Goal: Information Seeking & Learning: Learn about a topic

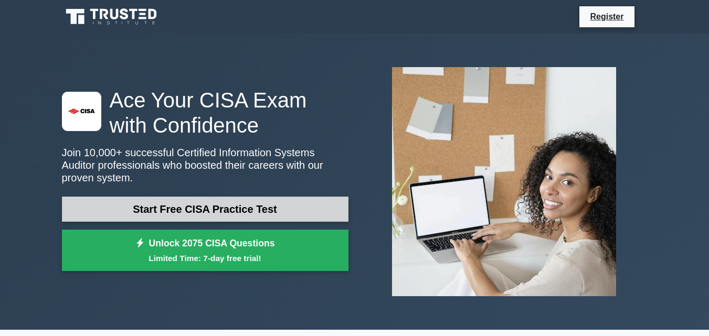
click at [227, 197] on link "Start Free CISA Practice Test" at bounding box center [205, 209] width 286 height 25
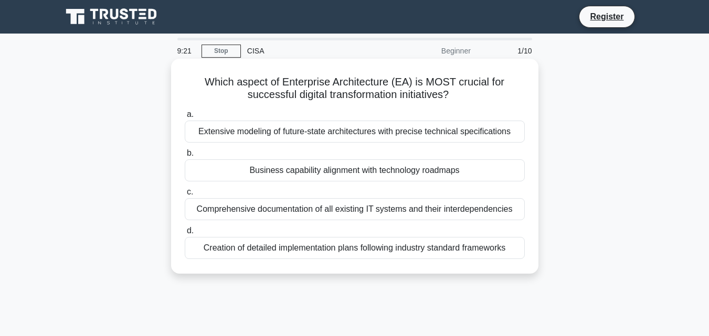
click at [323, 253] on div "Creation of detailed implementation plans following industry standard frameworks" at bounding box center [355, 248] width 340 height 22
click at [185, 234] on input "d. Creation of detailed implementation plans following industry standard framew…" at bounding box center [185, 231] width 0 height 7
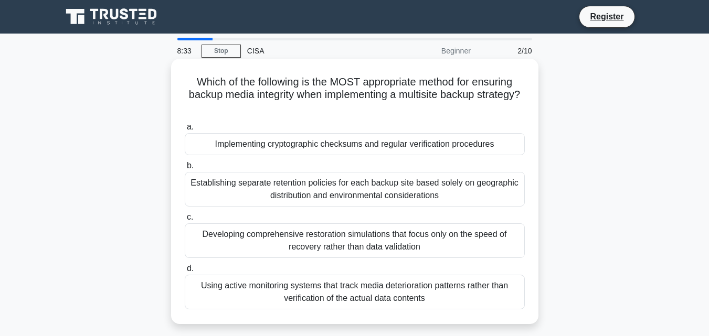
click at [351, 194] on div "Establishing separate retention policies for each backup site based solely on g…" at bounding box center [355, 189] width 340 height 35
click at [185, 169] on input "b. Establishing separate retention policies for each backup site based solely o…" at bounding box center [185, 166] width 0 height 7
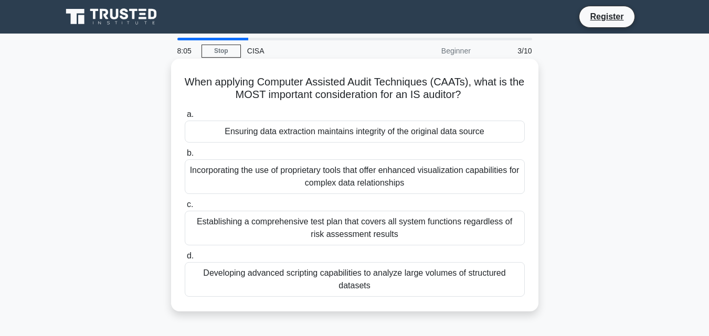
click at [344, 228] on div "Establishing a comprehensive test plan that covers all system functions regardl…" at bounding box center [355, 228] width 340 height 35
click at [185, 208] on input "c. Establishing a comprehensive test plan that covers all system functions rega…" at bounding box center [185, 204] width 0 height 7
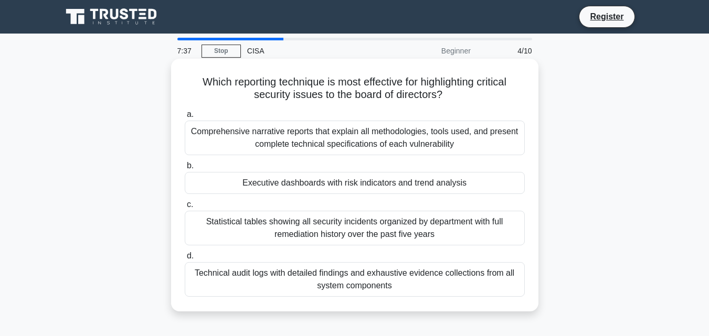
click at [391, 189] on div "Executive dashboards with risk indicators and trend analysis" at bounding box center [355, 183] width 340 height 22
click at [185, 169] on input "b. Executive dashboards with risk indicators and trend analysis" at bounding box center [185, 166] width 0 height 7
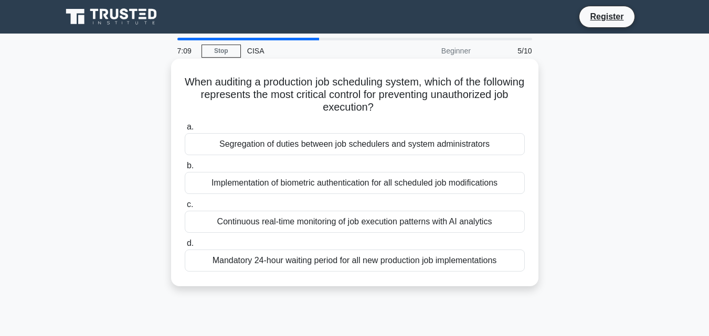
click at [388, 147] on div "Segregation of duties between job schedulers and system administrators" at bounding box center [355, 144] width 340 height 22
click at [185, 131] on input "a. Segregation of duties between job schedulers and system administrators" at bounding box center [185, 127] width 0 height 7
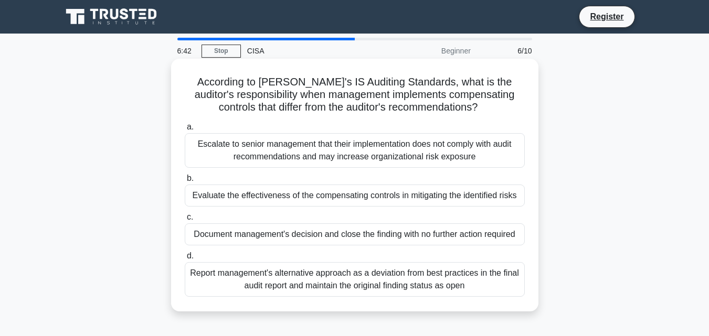
click at [372, 192] on div "Evaluate the effectiveness of the compensating controls in mitigating the ident…" at bounding box center [355, 196] width 340 height 22
click at [185, 182] on input "b. Evaluate the effectiveness of the compensating controls in mitigating the id…" at bounding box center [185, 178] width 0 height 7
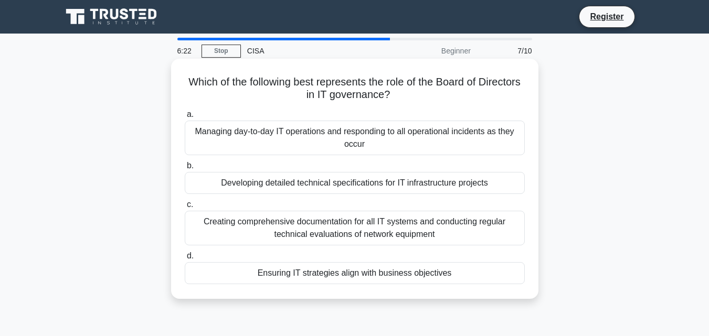
click at [356, 271] on div "Ensuring IT strategies align with business objectives" at bounding box center [355, 273] width 340 height 22
click at [185, 260] on input "d. Ensuring IT strategies align with business objectives" at bounding box center [185, 256] width 0 height 7
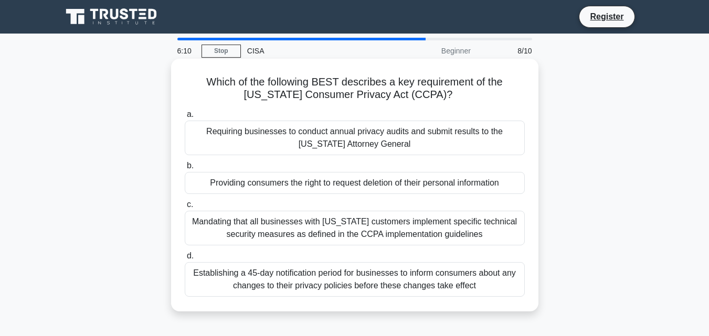
click at [372, 189] on div "Providing consumers the right to request deletion of their personal information" at bounding box center [355, 183] width 340 height 22
click at [185, 169] on input "b. Providing consumers the right to request deletion of their personal informat…" at bounding box center [185, 166] width 0 height 7
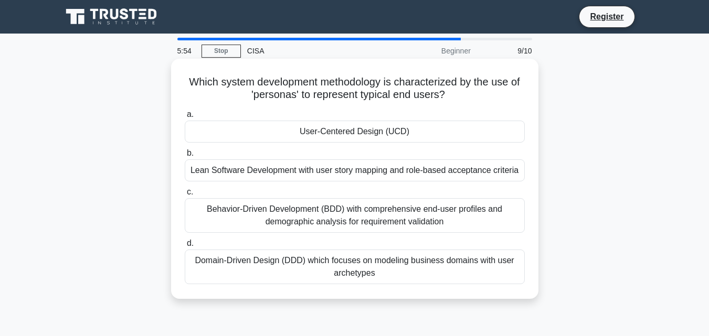
click at [366, 228] on div "Behavior-Driven Development (BDD) with comprehensive end-user profiles and demo…" at bounding box center [355, 215] width 340 height 35
click at [185, 196] on input "c. Behavior-Driven Development (BDD) with comprehensive end-user profiles and d…" at bounding box center [185, 192] width 0 height 7
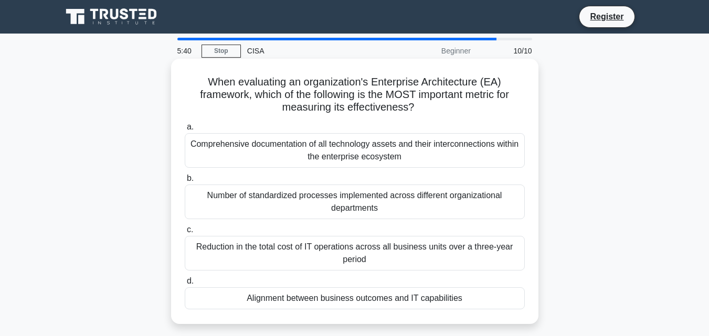
click at [372, 163] on div "Comprehensive documentation of all technology assets and their interconnections…" at bounding box center [355, 150] width 340 height 35
click at [185, 131] on input "a. Comprehensive documentation of all technology assets and their interconnecti…" at bounding box center [185, 127] width 0 height 7
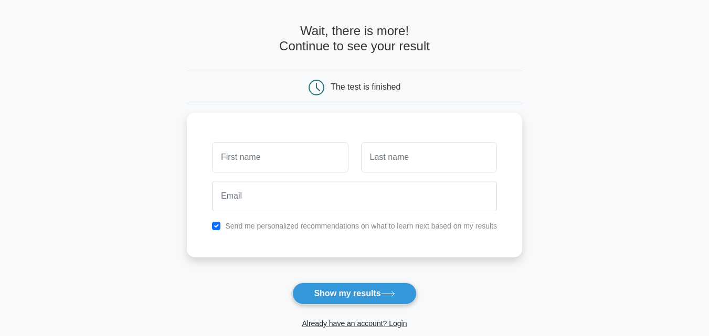
scroll to position [52, 0]
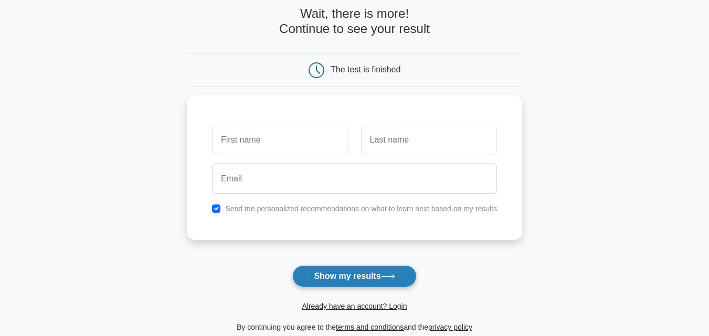
click at [354, 276] on button "Show my results" at bounding box center [354, 276] width 124 height 22
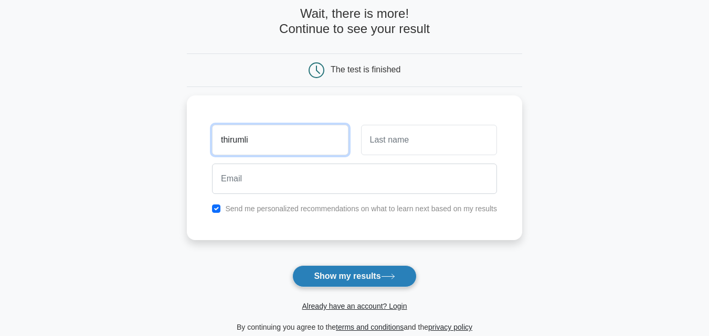
type input "thirumli"
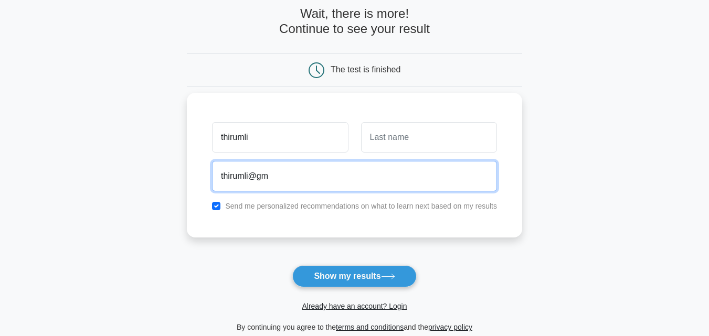
click at [298, 178] on input "thirumli@gm" at bounding box center [354, 176] width 285 height 30
type input "thirumli@gmail.com"
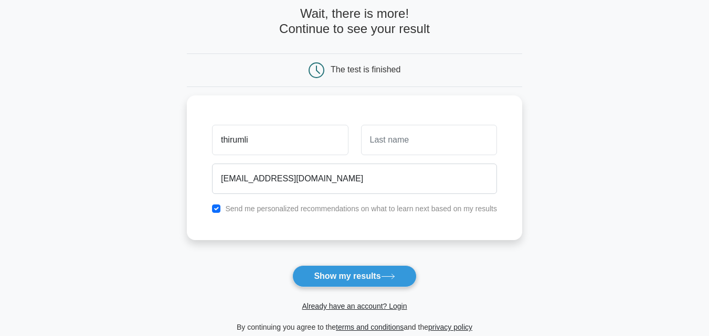
click at [423, 255] on form "Wait, there is more! Continue to see your result The test is finished thirumli" at bounding box center [354, 169] width 335 height 327
click at [388, 272] on button "Show my results" at bounding box center [354, 276] width 124 height 22
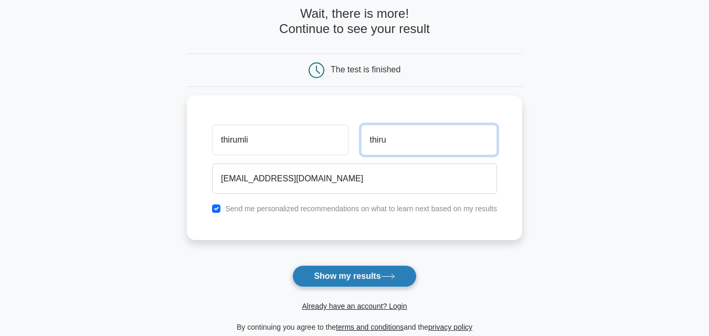
type input "thiru"
click at [381, 276] on button "Show my results" at bounding box center [354, 276] width 124 height 22
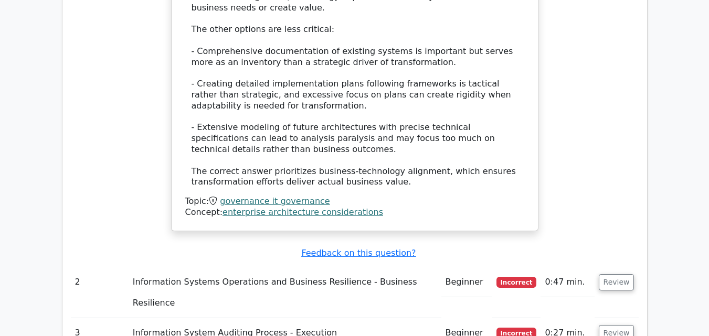
scroll to position [1308, 0]
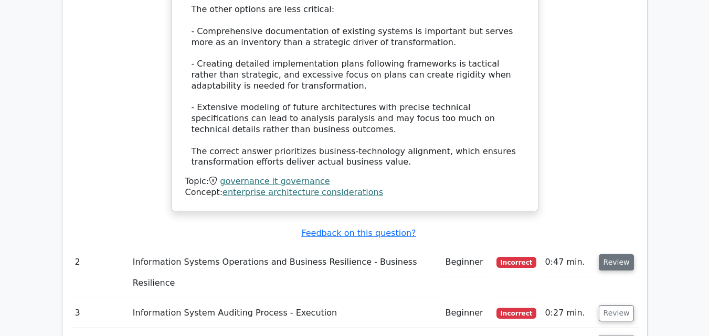
click at [605, 254] on button "Review" at bounding box center [616, 262] width 36 height 16
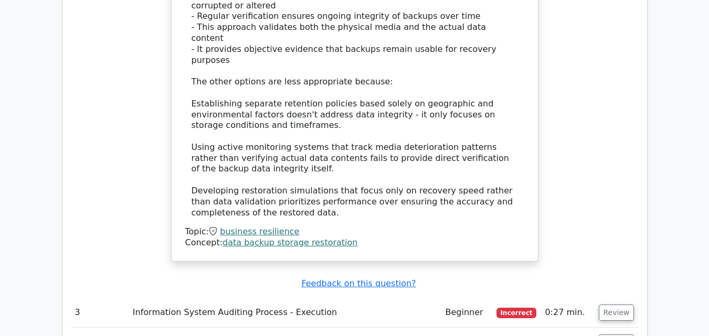
scroll to position [1955, 0]
click at [615, 304] on button "Review" at bounding box center [616, 312] width 36 height 16
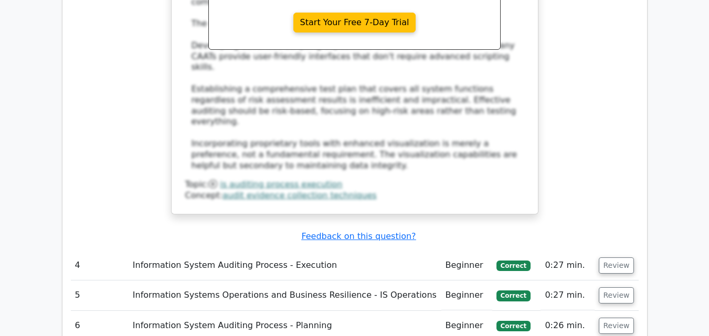
scroll to position [2594, 0]
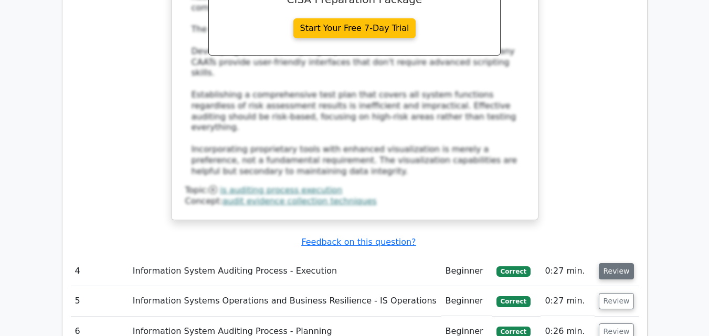
click at [619, 263] on button "Review" at bounding box center [616, 271] width 36 height 16
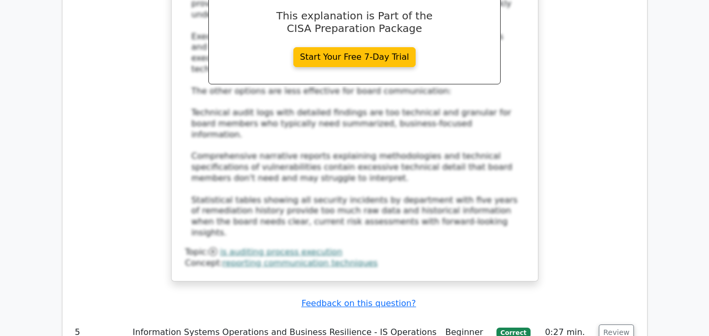
scroll to position [3164, 0]
click at [604, 324] on button "Review" at bounding box center [616, 332] width 36 height 16
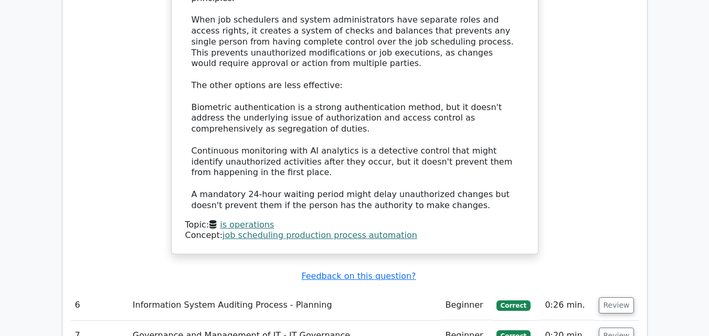
scroll to position [3818, 0]
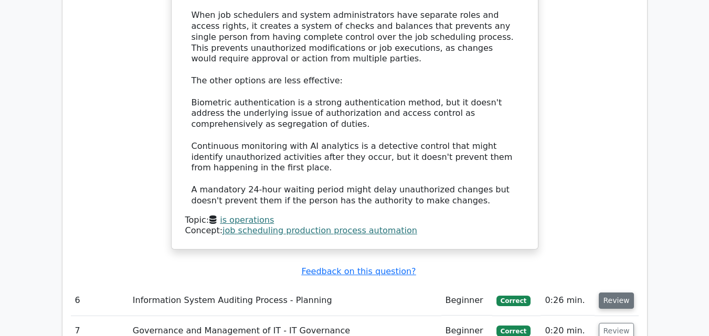
click at [616, 293] on button "Review" at bounding box center [616, 301] width 36 height 16
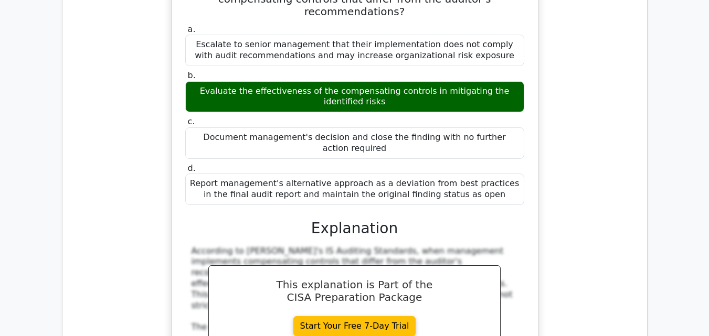
scroll to position [4308, 0]
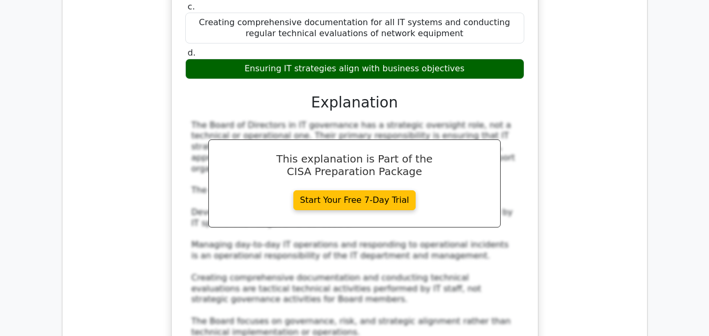
scroll to position [4940, 0]
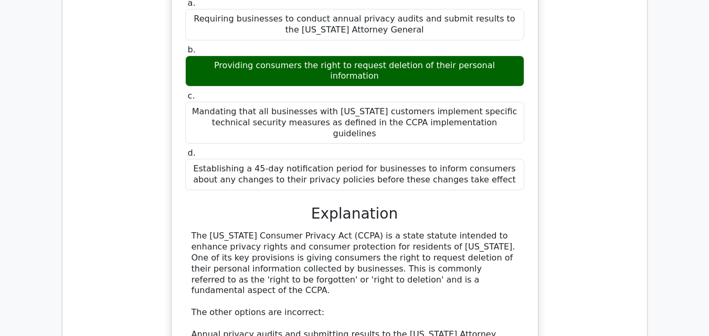
scroll to position [5433, 0]
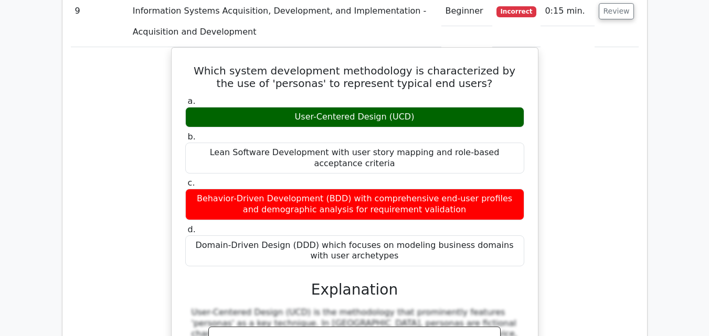
scroll to position [5965, 0]
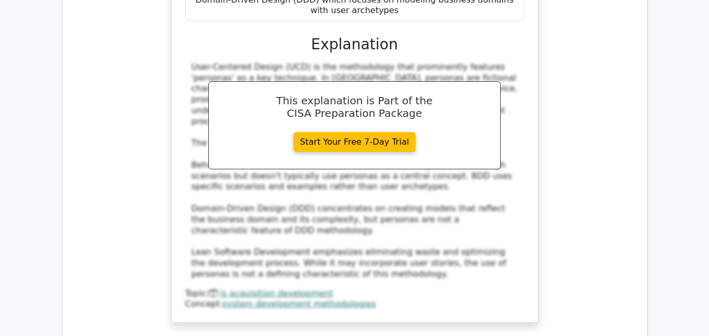
scroll to position [6210, 0]
